Goal: Task Accomplishment & Management: Use online tool/utility

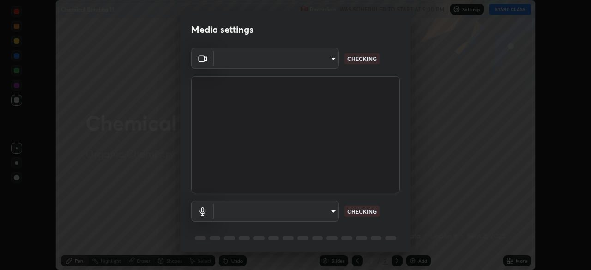
scroll to position [33, 0]
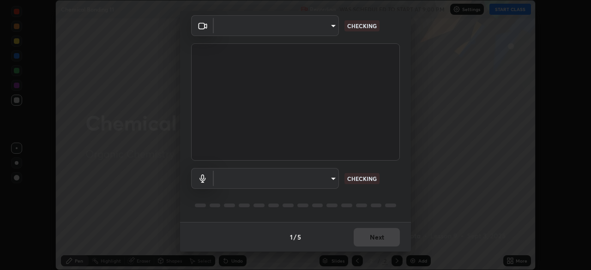
type input "d64d47ec9df49bf16df3be139c80778ada659e70263b5e9972ae33db9fa5459d"
type input "51a22c1431b769a8bb8d408626adf62a2672edeebd2159a8188921bb0d946e59"
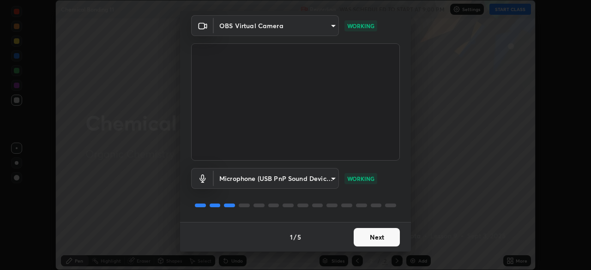
click at [375, 235] on button "Next" at bounding box center [377, 237] width 46 height 18
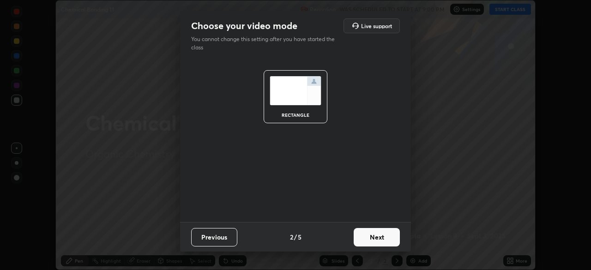
scroll to position [0, 0]
click at [374, 237] on button "Next" at bounding box center [377, 237] width 46 height 18
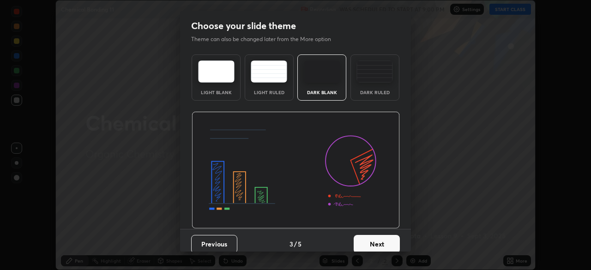
click at [374, 235] on button "Next" at bounding box center [377, 244] width 46 height 18
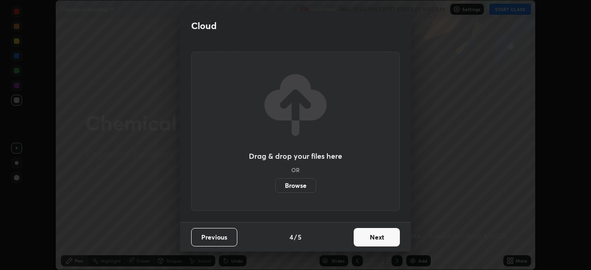
click at [375, 236] on button "Next" at bounding box center [377, 237] width 46 height 18
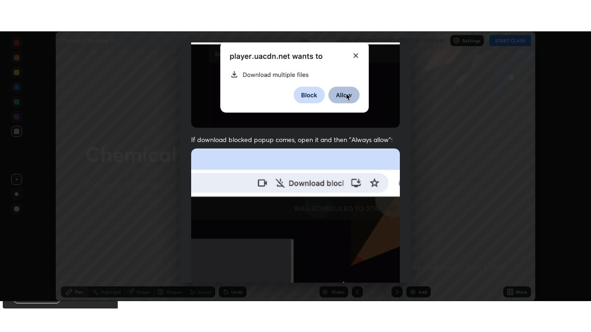
scroll to position [221, 0]
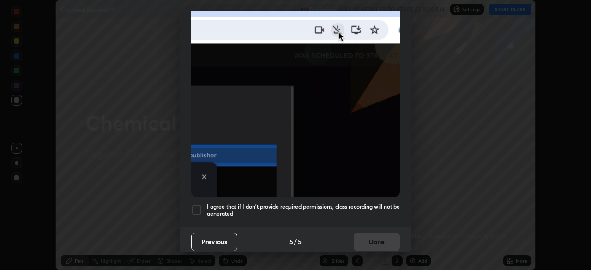
click at [193, 208] on div at bounding box center [196, 209] width 11 height 11
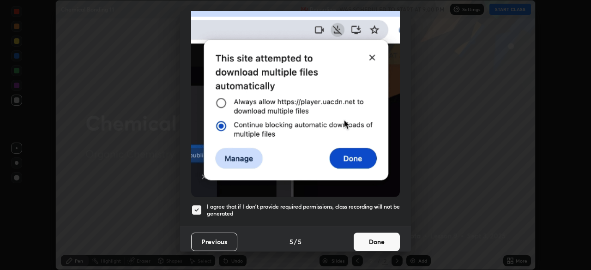
click at [368, 233] on button "Done" at bounding box center [377, 242] width 46 height 18
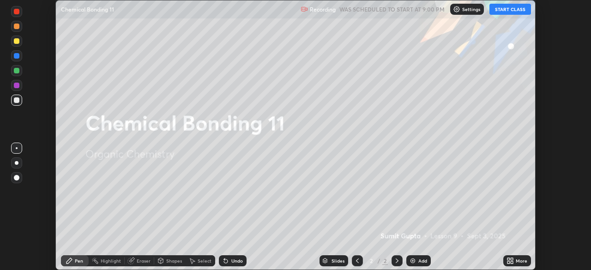
click at [511, 8] on button "START CLASS" at bounding box center [510, 9] width 42 height 11
click at [511, 260] on icon at bounding box center [509, 260] width 7 height 7
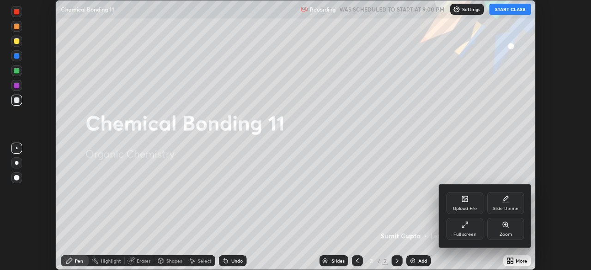
click at [470, 229] on div "Full screen" at bounding box center [464, 229] width 37 height 22
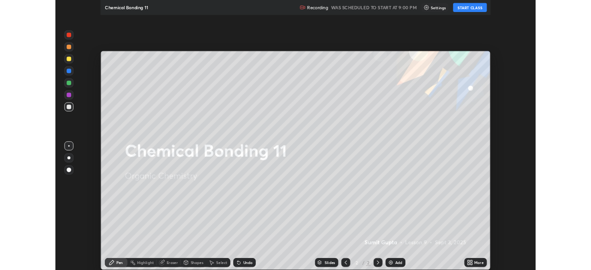
scroll to position [332, 591]
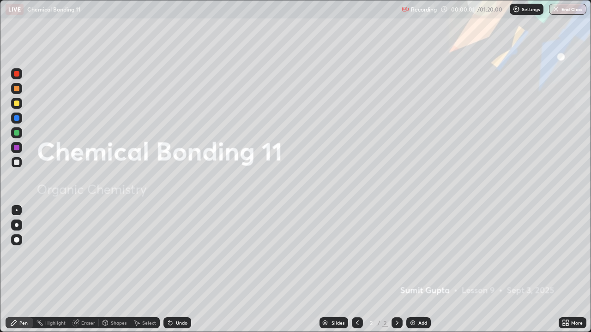
click at [415, 270] on div "Add" at bounding box center [418, 323] width 24 height 11
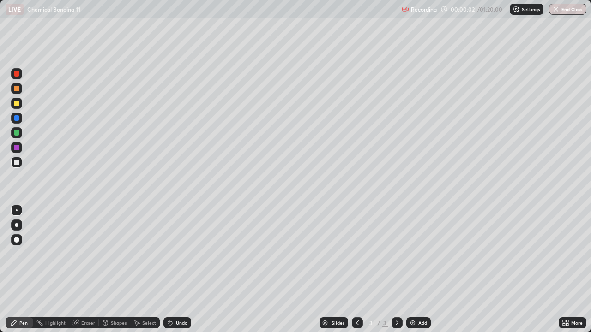
click at [16, 230] on div at bounding box center [16, 225] width 11 height 11
click at [17, 104] on div at bounding box center [17, 104] width 6 height 6
click at [17, 225] on div at bounding box center [17, 225] width 4 height 4
click at [17, 103] on div at bounding box center [17, 104] width 6 height 6
click at [17, 102] on div at bounding box center [17, 104] width 6 height 6
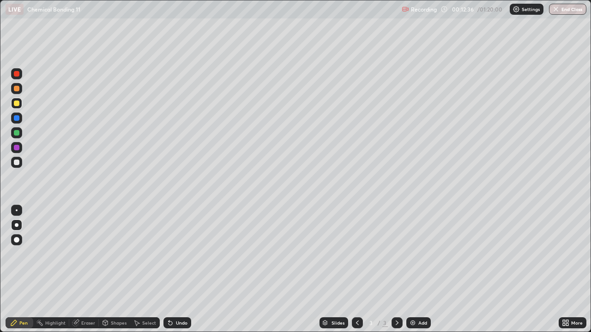
click at [17, 225] on div at bounding box center [17, 225] width 4 height 4
click at [17, 107] on div at bounding box center [16, 103] width 11 height 11
click at [18, 165] on div at bounding box center [16, 162] width 11 height 11
click at [14, 103] on div at bounding box center [17, 104] width 6 height 6
click at [19, 162] on div at bounding box center [17, 163] width 6 height 6
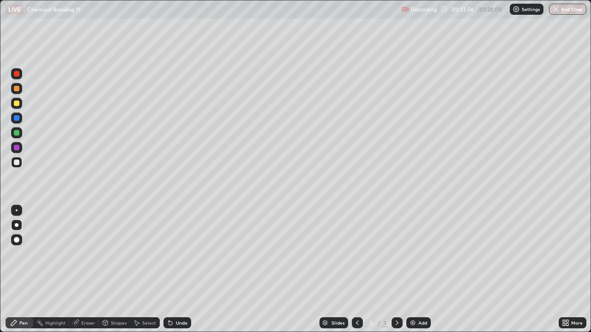
click at [15, 224] on div at bounding box center [17, 225] width 4 height 4
click at [15, 105] on div at bounding box center [17, 104] width 6 height 6
click at [17, 225] on div at bounding box center [17, 225] width 4 height 4
click at [14, 157] on div at bounding box center [16, 162] width 11 height 11
click at [18, 88] on div at bounding box center [17, 89] width 6 height 6
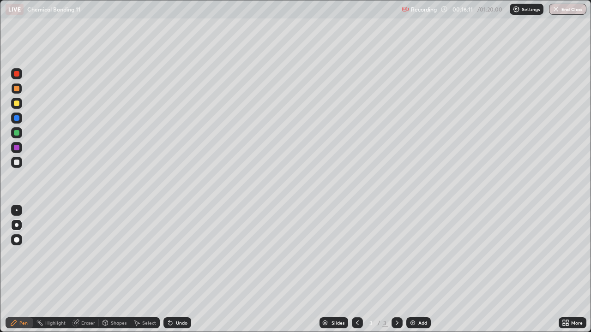
click at [415, 270] on img at bounding box center [412, 322] width 7 height 7
click at [409, 270] on div "Add" at bounding box center [418, 323] width 24 height 11
click at [413, 270] on img at bounding box center [412, 322] width 7 height 7
click at [17, 225] on div at bounding box center [17, 225] width 4 height 4
click at [15, 104] on div at bounding box center [17, 104] width 6 height 6
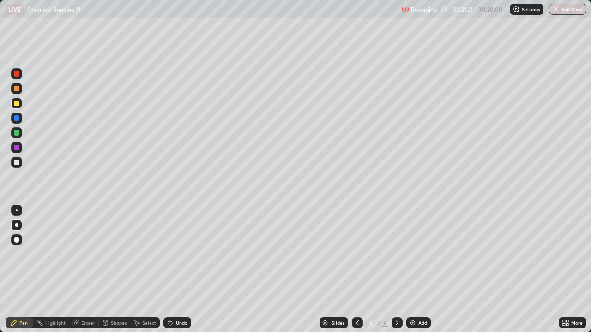
click at [17, 162] on div at bounding box center [17, 163] width 6 height 6
click at [15, 135] on div at bounding box center [17, 133] width 6 height 6
click at [13, 102] on div at bounding box center [16, 103] width 11 height 11
click at [177, 270] on div "Undo" at bounding box center [177, 323] width 28 height 11
click at [172, 270] on icon at bounding box center [170, 322] width 7 height 7
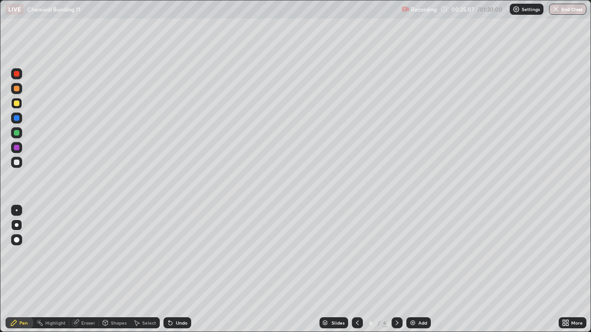
click at [16, 163] on div at bounding box center [17, 163] width 6 height 6
click at [21, 162] on div at bounding box center [16, 162] width 11 height 11
click at [18, 160] on div at bounding box center [17, 163] width 6 height 6
click at [415, 270] on div "Add" at bounding box center [418, 323] width 24 height 11
click at [18, 220] on div at bounding box center [16, 225] width 11 height 11
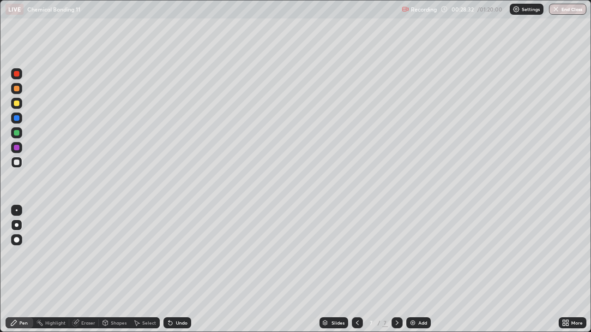
click at [18, 102] on div at bounding box center [17, 104] width 6 height 6
click at [180, 270] on div "Undo" at bounding box center [182, 323] width 12 height 5
click at [183, 270] on div "Undo" at bounding box center [177, 323] width 28 height 11
click at [172, 270] on div "Undo" at bounding box center [177, 323] width 28 height 11
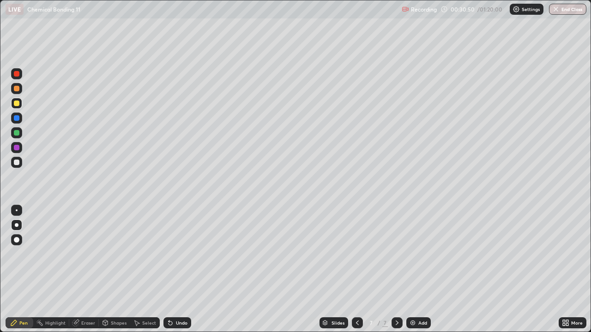
click at [414, 270] on img at bounding box center [412, 322] width 7 height 7
click at [15, 103] on div at bounding box center [17, 104] width 6 height 6
click at [16, 162] on div at bounding box center [17, 163] width 6 height 6
click at [174, 270] on div "Undo" at bounding box center [177, 323] width 28 height 11
click at [175, 270] on div "Undo" at bounding box center [177, 323] width 28 height 11
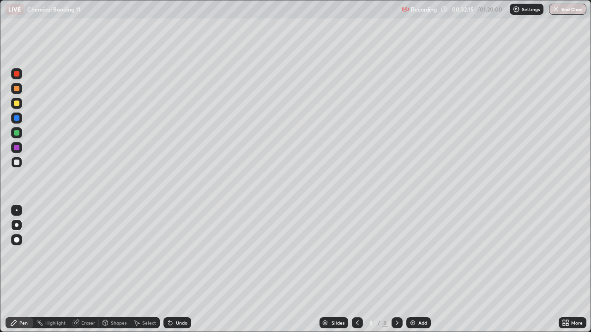
click at [18, 101] on div at bounding box center [17, 104] width 6 height 6
click at [421, 270] on div "Add" at bounding box center [422, 323] width 9 height 5
click at [21, 162] on div at bounding box center [16, 162] width 11 height 11
click at [17, 162] on div at bounding box center [17, 163] width 6 height 6
click at [17, 106] on div at bounding box center [17, 104] width 6 height 6
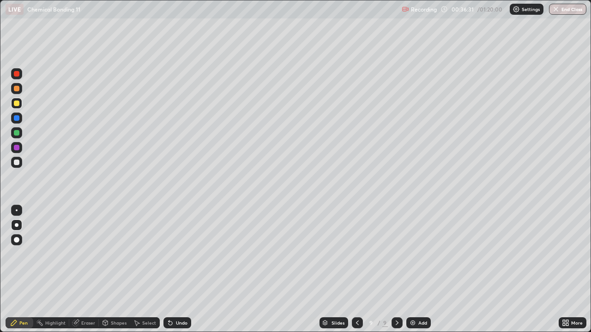
click at [18, 102] on div at bounding box center [17, 104] width 6 height 6
click at [17, 162] on div at bounding box center [17, 163] width 6 height 6
click at [182, 270] on div "Undo" at bounding box center [182, 323] width 12 height 5
click at [420, 270] on div "Add" at bounding box center [422, 323] width 9 height 5
click at [17, 104] on div at bounding box center [17, 104] width 6 height 6
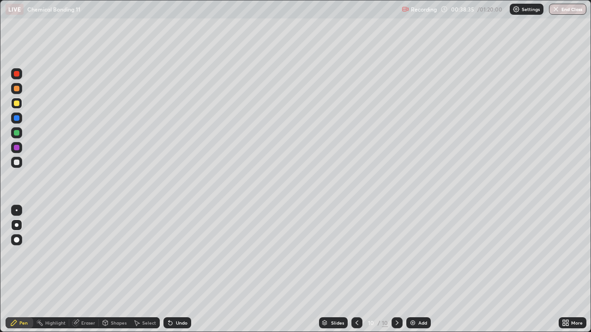
click at [17, 163] on div at bounding box center [17, 163] width 6 height 6
click at [18, 103] on div at bounding box center [17, 104] width 6 height 6
click at [17, 133] on div at bounding box center [17, 133] width 6 height 6
click at [17, 162] on div at bounding box center [17, 163] width 6 height 6
click at [182, 270] on div "Undo" at bounding box center [182, 323] width 12 height 5
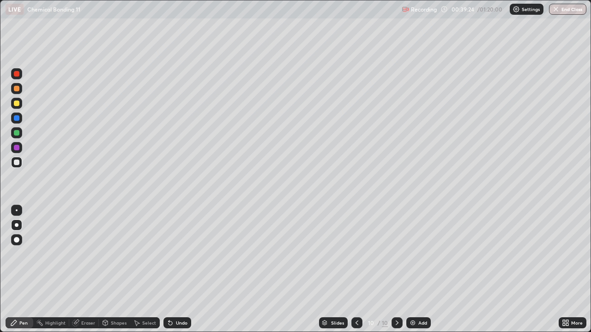
click at [18, 103] on div at bounding box center [17, 104] width 6 height 6
click at [17, 163] on div at bounding box center [17, 163] width 6 height 6
click at [407, 270] on div "Add" at bounding box center [418, 323] width 24 height 11
click at [17, 91] on div at bounding box center [17, 89] width 6 height 6
click at [169, 270] on div "Undo" at bounding box center [177, 323] width 28 height 11
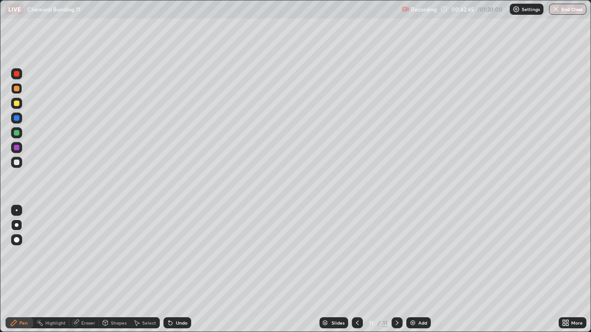
click at [180, 270] on div "Undo" at bounding box center [182, 323] width 12 height 5
click at [17, 162] on div at bounding box center [17, 163] width 6 height 6
click at [414, 270] on img at bounding box center [412, 322] width 7 height 7
click at [356, 270] on icon at bounding box center [357, 322] width 7 height 7
click at [420, 270] on div "Add" at bounding box center [422, 323] width 9 height 5
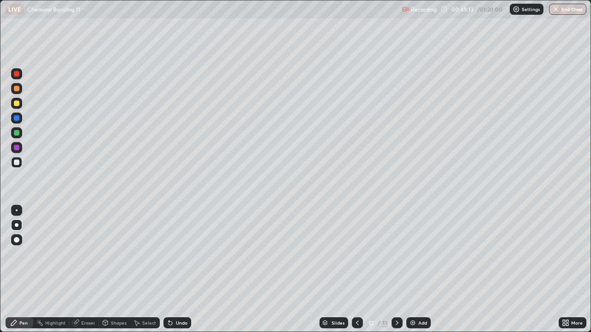
click at [15, 163] on div at bounding box center [17, 163] width 6 height 6
click at [18, 106] on div at bounding box center [17, 104] width 6 height 6
click at [16, 162] on div at bounding box center [17, 163] width 6 height 6
click at [15, 117] on div at bounding box center [17, 118] width 6 height 6
click at [14, 101] on div at bounding box center [16, 103] width 11 height 11
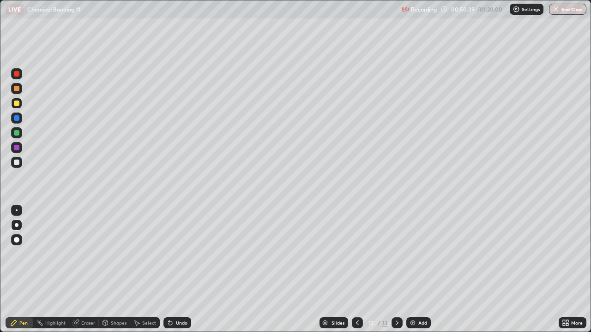
click at [173, 270] on div "Undo" at bounding box center [177, 323] width 28 height 11
click at [174, 270] on div "Undo" at bounding box center [177, 323] width 28 height 11
click at [173, 270] on div "Undo" at bounding box center [177, 323] width 28 height 11
click at [178, 270] on div "Undo" at bounding box center [177, 323] width 28 height 11
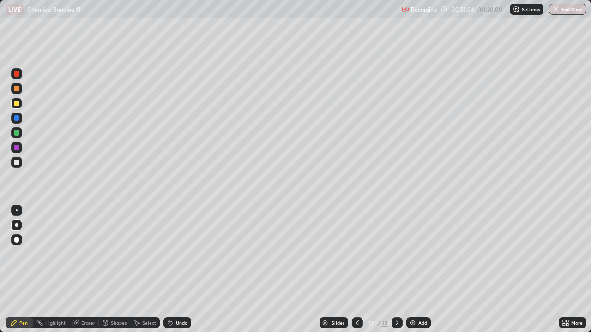
click at [15, 162] on div at bounding box center [17, 163] width 6 height 6
click at [18, 105] on div at bounding box center [17, 104] width 6 height 6
click at [16, 148] on div at bounding box center [17, 148] width 6 height 6
click at [171, 270] on icon at bounding box center [170, 322] width 7 height 7
click at [413, 270] on img at bounding box center [412, 322] width 7 height 7
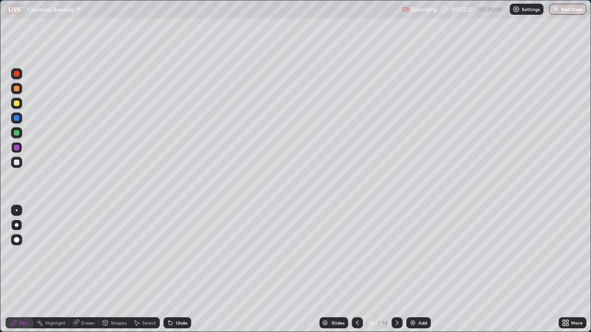
click at [356, 270] on icon at bounding box center [357, 323] width 3 height 5
click at [395, 270] on icon at bounding box center [396, 322] width 7 height 7
click at [18, 103] on div at bounding box center [17, 104] width 6 height 6
click at [169, 270] on icon at bounding box center [170, 324] width 4 height 4
click at [19, 164] on div at bounding box center [17, 163] width 6 height 6
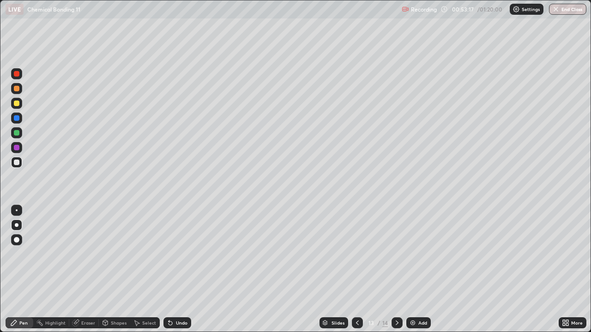
click at [22, 103] on div at bounding box center [16, 103] width 11 height 11
click at [18, 162] on div at bounding box center [17, 163] width 6 height 6
click at [176, 270] on div "Undo" at bounding box center [177, 323] width 28 height 11
click at [178, 270] on div "Undo" at bounding box center [177, 323] width 28 height 11
click at [179, 270] on div "Undo" at bounding box center [182, 323] width 12 height 5
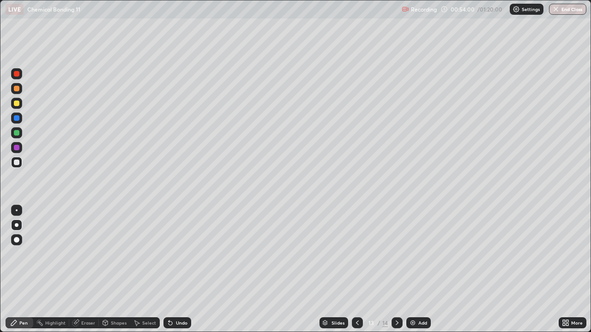
click at [174, 270] on div "Undo" at bounding box center [177, 323] width 28 height 11
click at [173, 270] on div "Undo" at bounding box center [177, 323] width 28 height 11
click at [18, 105] on div at bounding box center [17, 104] width 6 height 6
click at [396, 270] on icon at bounding box center [397, 323] width 3 height 5
click at [396, 270] on icon at bounding box center [396, 322] width 7 height 7
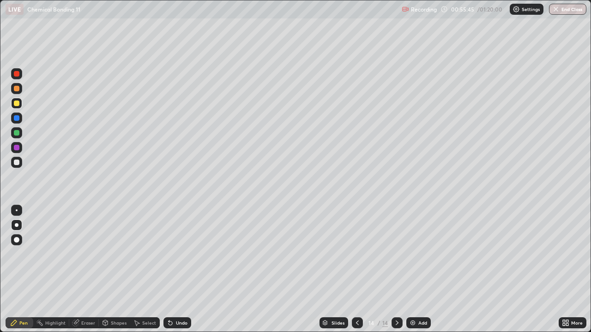
click at [418, 270] on div "Add" at bounding box center [422, 323] width 9 height 5
click at [18, 103] on div at bounding box center [17, 104] width 6 height 6
click at [22, 144] on div at bounding box center [16, 147] width 11 height 15
click at [17, 160] on div at bounding box center [17, 163] width 6 height 6
click at [13, 157] on div at bounding box center [16, 162] width 11 height 11
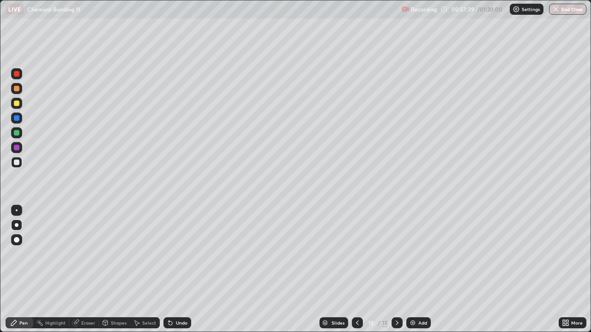
click at [15, 117] on div at bounding box center [17, 118] width 6 height 6
click at [17, 104] on div at bounding box center [17, 104] width 6 height 6
click at [169, 270] on icon at bounding box center [170, 324] width 4 height 4
click at [173, 270] on icon at bounding box center [170, 322] width 7 height 7
click at [176, 270] on div "Undo" at bounding box center [182, 323] width 12 height 5
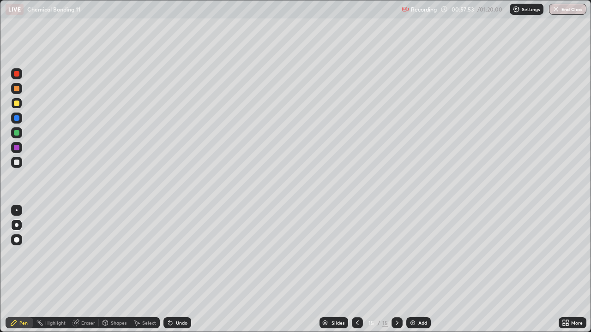
click at [175, 270] on div "Undo" at bounding box center [177, 323] width 28 height 11
click at [177, 270] on div "Undo" at bounding box center [182, 323] width 12 height 5
click at [18, 159] on div at bounding box center [16, 162] width 11 height 11
click at [452, 12] on div "Recording 00:58:41 / 01:20:00 Settings End Class" at bounding box center [494, 9] width 185 height 18
click at [454, 10] on div "Recording 00:58:44 / 01:20:00 Settings End Class" at bounding box center [494, 9] width 185 height 18
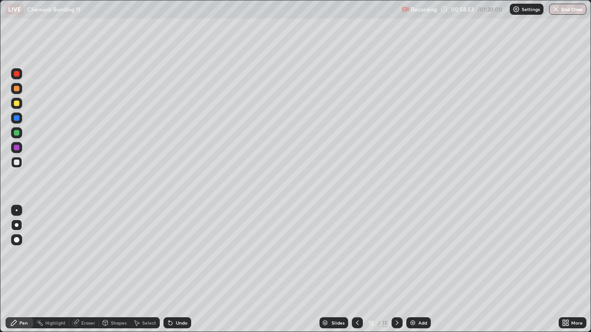
click at [454, 5] on div "Recording 00:58:53 / 01:20:00 Settings End Class" at bounding box center [494, 9] width 185 height 18
click at [396, 270] on icon at bounding box center [396, 322] width 7 height 7
click at [416, 270] on div "Add" at bounding box center [418, 323] width 24 height 11
click at [413, 270] on div "Add" at bounding box center [418, 323] width 24 height 11
click at [18, 161] on div at bounding box center [17, 163] width 6 height 6
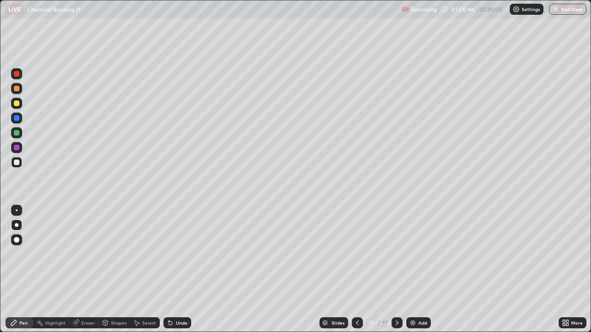
click at [16, 90] on div at bounding box center [17, 89] width 6 height 6
click at [171, 270] on div "Undo" at bounding box center [177, 323] width 28 height 11
click at [22, 158] on div at bounding box center [16, 162] width 11 height 15
click at [16, 103] on div at bounding box center [17, 104] width 6 height 6
click at [18, 162] on div at bounding box center [17, 163] width 6 height 6
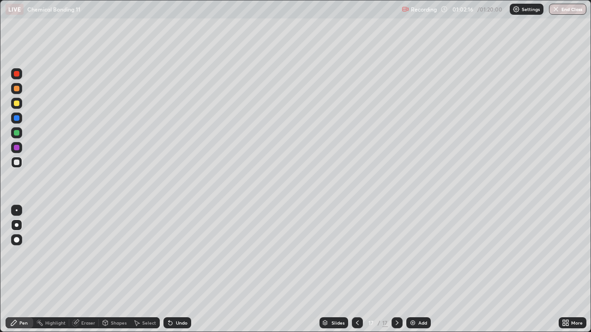
click at [169, 270] on icon at bounding box center [170, 324] width 4 height 4
click at [172, 270] on div "Undo" at bounding box center [177, 323] width 28 height 11
click at [418, 270] on div "Add" at bounding box center [418, 323] width 24 height 11
click at [18, 105] on div at bounding box center [17, 104] width 6 height 6
click at [17, 167] on div at bounding box center [16, 162] width 11 height 11
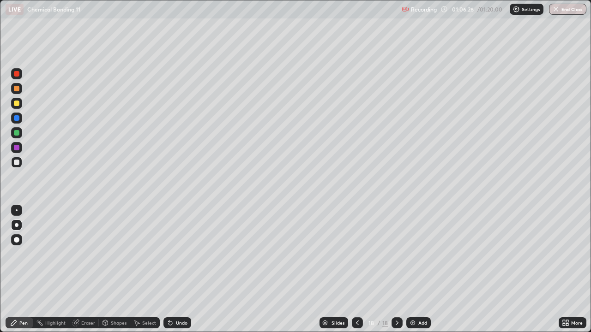
click at [176, 270] on div "Undo" at bounding box center [182, 323] width 12 height 5
click at [15, 163] on div at bounding box center [17, 163] width 6 height 6
click at [176, 270] on div "Undo" at bounding box center [177, 323] width 28 height 11
click at [175, 270] on div "Undo" at bounding box center [177, 323] width 28 height 11
click at [135, 270] on icon at bounding box center [136, 322] width 7 height 7
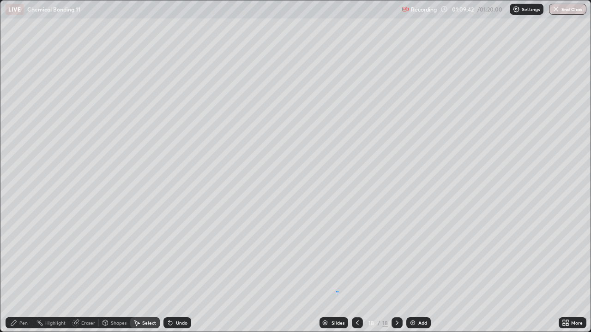
click at [338, 270] on div "0 ° Undo Copy Duplicate Duplicate to new slide Delete" at bounding box center [295, 165] width 590 height 331
click at [27, 270] on div "Pen" at bounding box center [23, 323] width 8 height 5
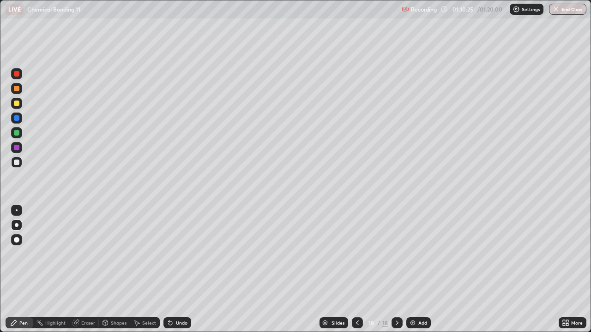
click at [18, 104] on div at bounding box center [17, 104] width 6 height 6
click at [137, 270] on icon at bounding box center [137, 324] width 5 height 6
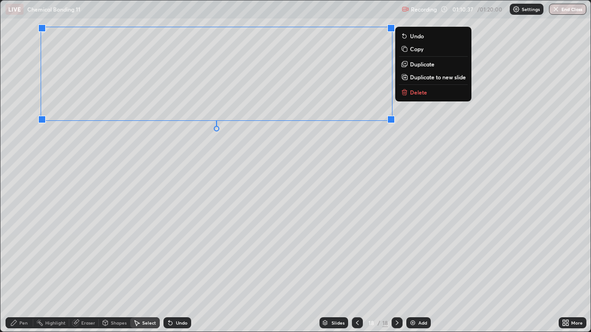
click at [404, 95] on icon at bounding box center [404, 92] width 4 height 4
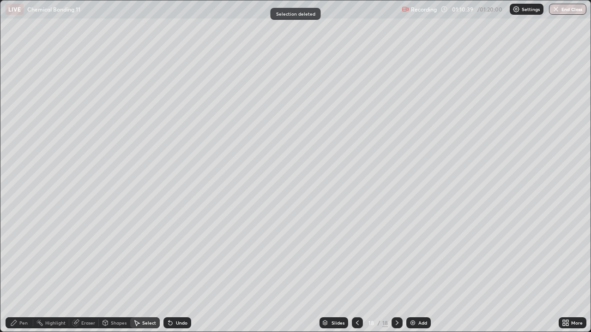
click at [19, 270] on div "Pen" at bounding box center [23, 323] width 8 height 5
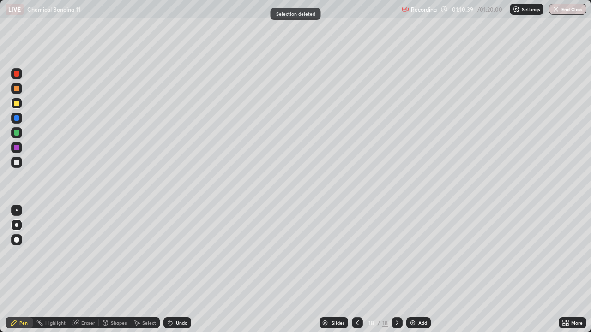
click at [19, 270] on div "Pen" at bounding box center [20, 323] width 28 height 11
click at [15, 161] on div at bounding box center [17, 163] width 6 height 6
click at [17, 121] on div at bounding box center [16, 118] width 11 height 11
click at [18, 101] on div at bounding box center [17, 104] width 6 height 6
click at [16, 147] on div at bounding box center [17, 148] width 6 height 6
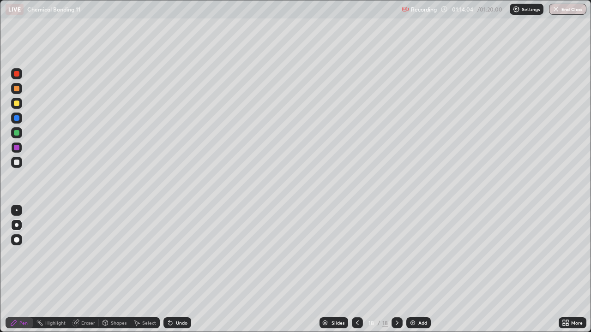
click at [165, 270] on div "Undo" at bounding box center [177, 323] width 28 height 11
click at [15, 117] on div at bounding box center [17, 118] width 6 height 6
click at [17, 163] on div at bounding box center [17, 163] width 6 height 6
click at [16, 104] on div at bounding box center [17, 104] width 6 height 6
click at [17, 89] on div at bounding box center [17, 89] width 6 height 6
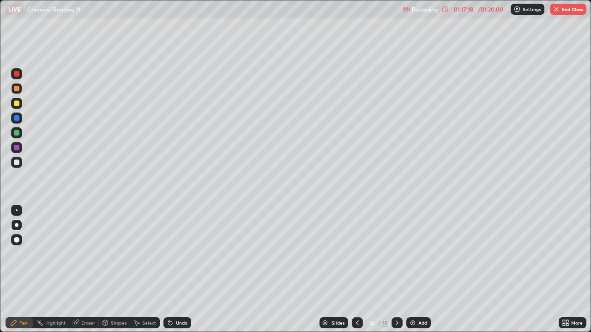
click at [16, 162] on div at bounding box center [17, 163] width 6 height 6
click at [564, 4] on button "End Class" at bounding box center [568, 9] width 36 height 11
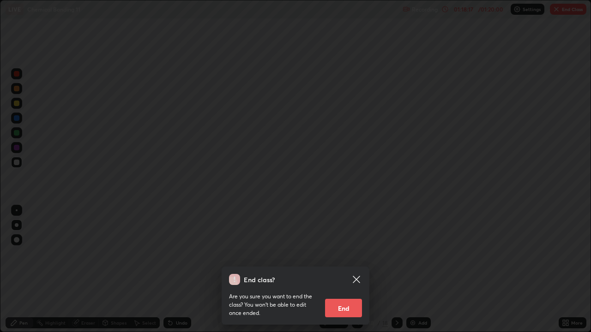
click at [338, 270] on button "End" at bounding box center [343, 308] width 37 height 18
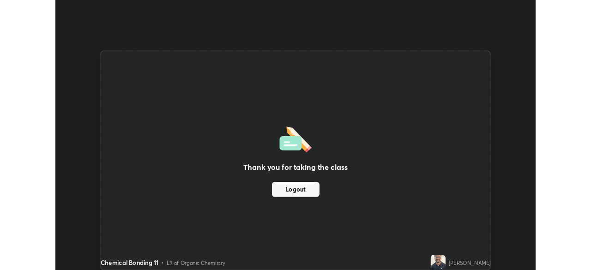
scroll to position [45892, 45571]
